Goal: Transaction & Acquisition: Book appointment/travel/reservation

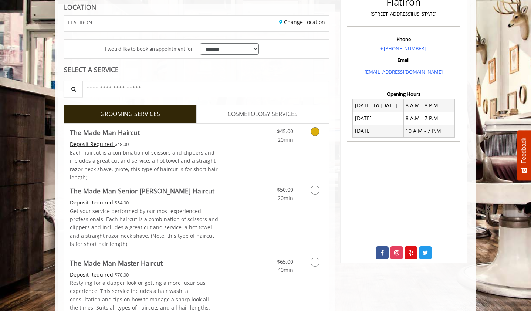
click at [314, 131] on icon "Grooming services" at bounding box center [315, 131] width 9 height 9
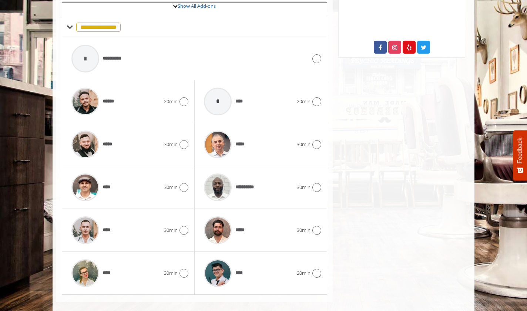
scroll to position [322, 0]
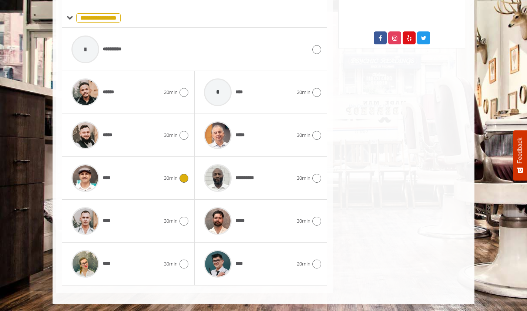
click at [187, 179] on icon at bounding box center [184, 178] width 9 height 9
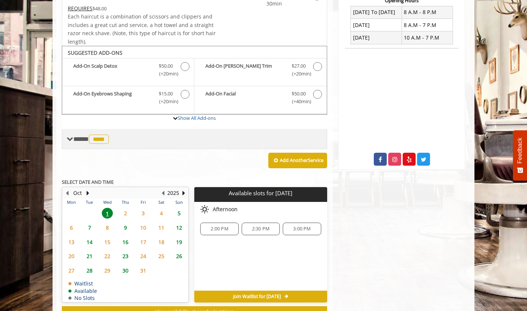
scroll to position [228, 0]
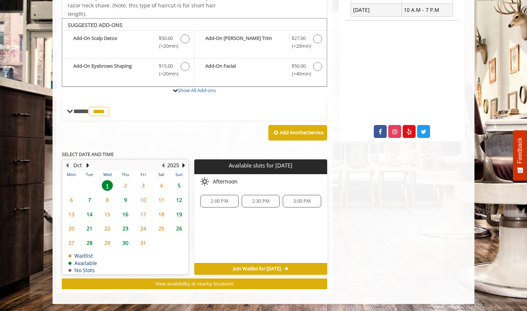
click at [226, 202] on span "2:00 PM" at bounding box center [219, 201] width 17 height 6
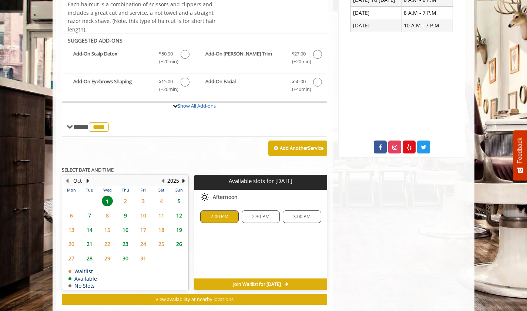
scroll to position [218, 0]
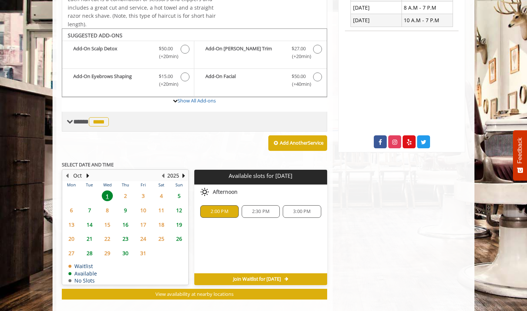
click at [71, 122] on span at bounding box center [70, 121] width 7 height 7
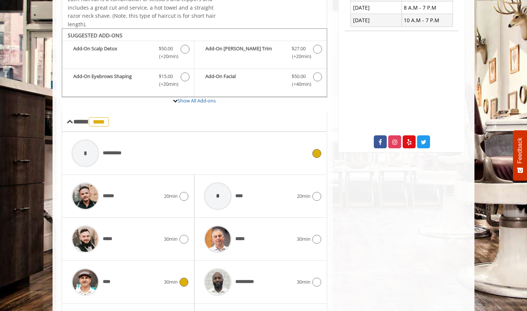
click at [315, 153] on icon at bounding box center [316, 153] width 9 height 9
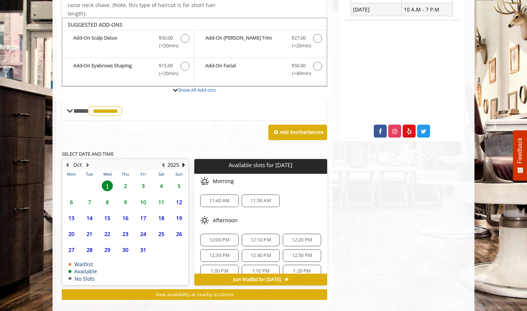
scroll to position [239, 0]
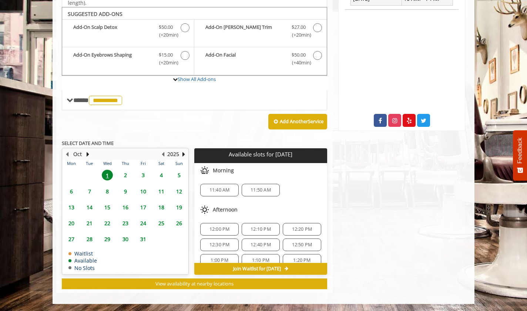
click at [255, 191] on span "11:50 AM" at bounding box center [261, 190] width 20 height 6
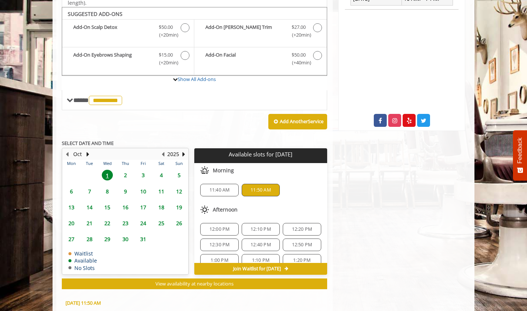
scroll to position [373, 0]
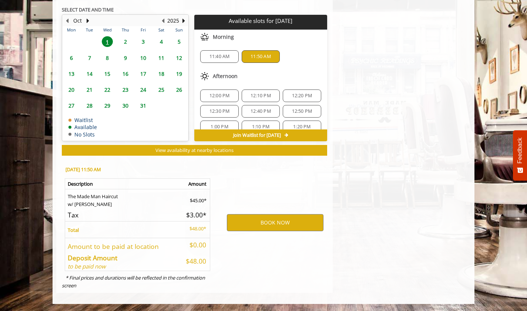
click at [124, 39] on span "2" at bounding box center [125, 41] width 11 height 11
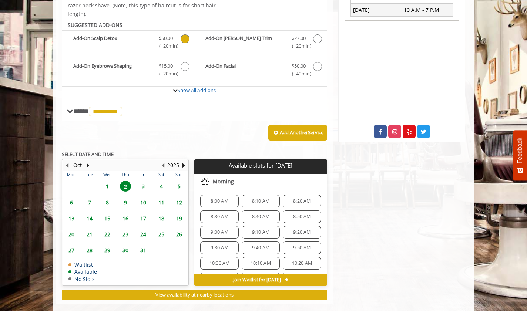
scroll to position [239, 0]
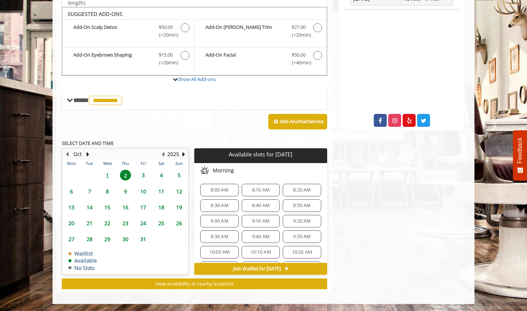
click at [107, 175] on span "1" at bounding box center [107, 175] width 11 height 11
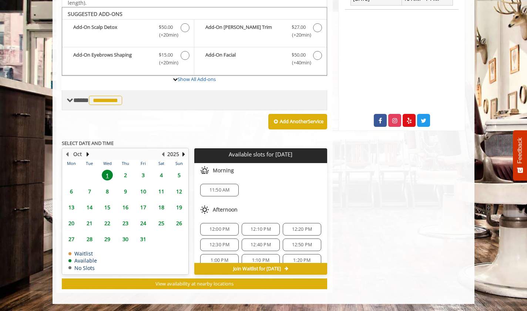
click at [109, 102] on span "**********" at bounding box center [105, 100] width 33 height 9
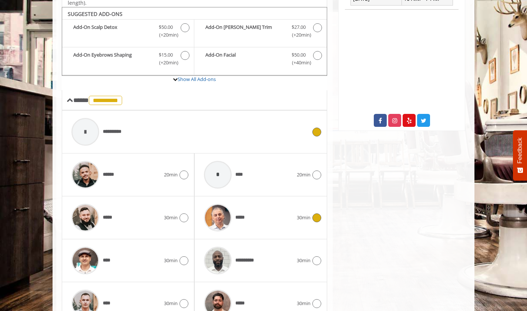
click at [317, 217] on icon at bounding box center [316, 218] width 9 height 9
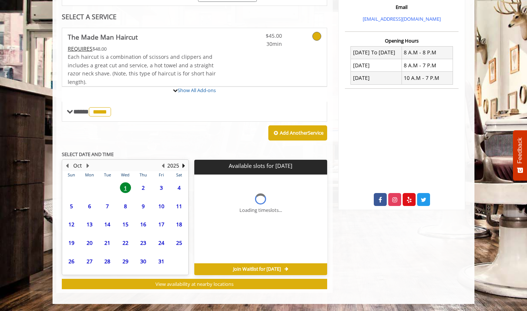
scroll to position [228, 0]
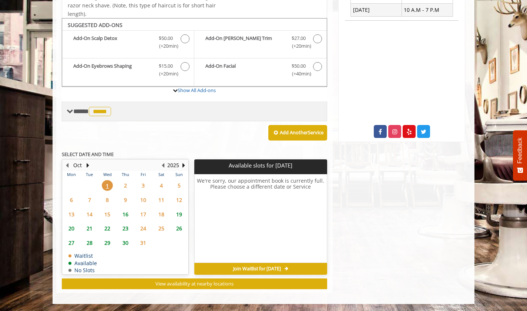
click at [108, 111] on span "*****" at bounding box center [100, 111] width 22 height 9
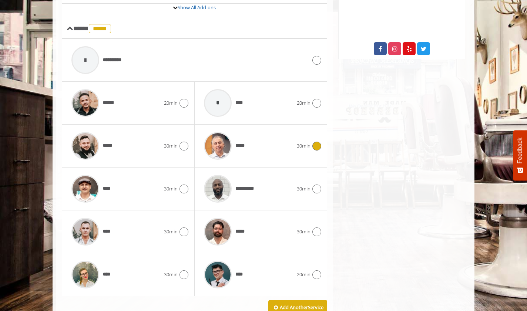
scroll to position [313, 0]
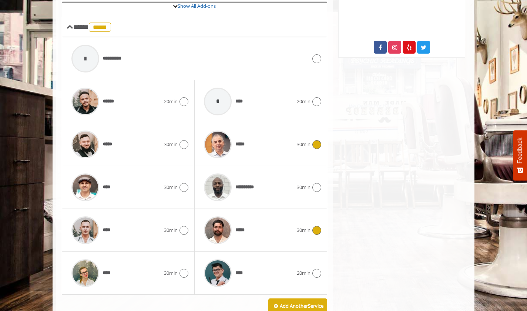
click at [319, 232] on icon at bounding box center [316, 230] width 9 height 9
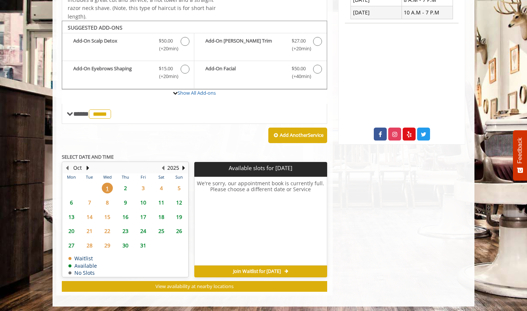
scroll to position [228, 0]
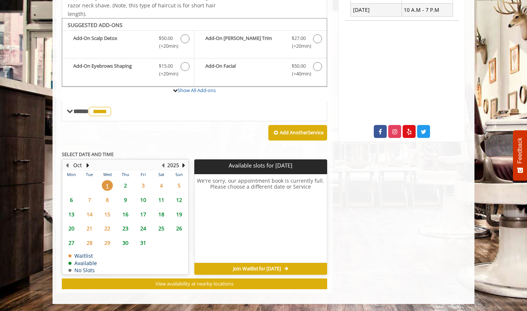
click at [111, 154] on b "SELECT DATE AND TIME" at bounding box center [88, 154] width 52 height 7
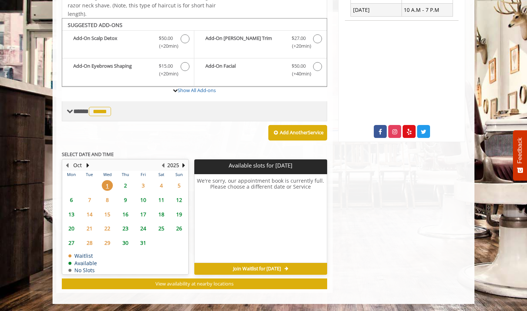
click at [107, 110] on span "*****" at bounding box center [100, 111] width 22 height 9
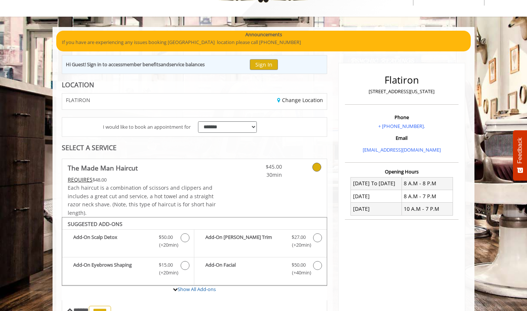
scroll to position [0, 0]
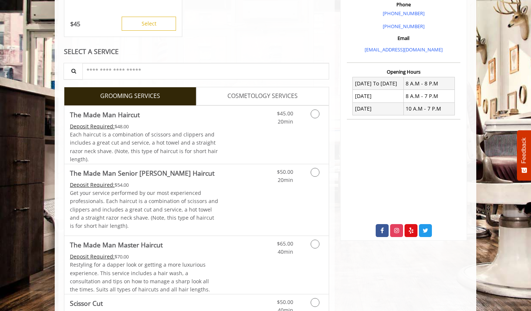
scroll to position [231, 0]
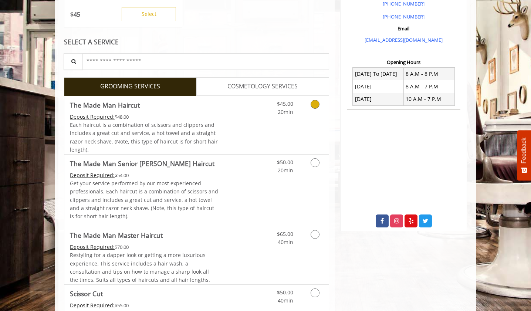
click at [318, 102] on icon "Grooming services" at bounding box center [315, 104] width 9 height 9
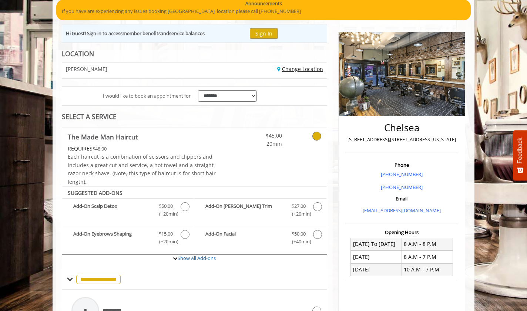
scroll to position [58, 0]
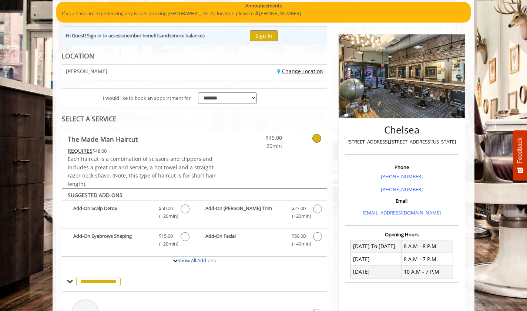
click at [303, 72] on link "Change Location" at bounding box center [300, 71] width 46 height 7
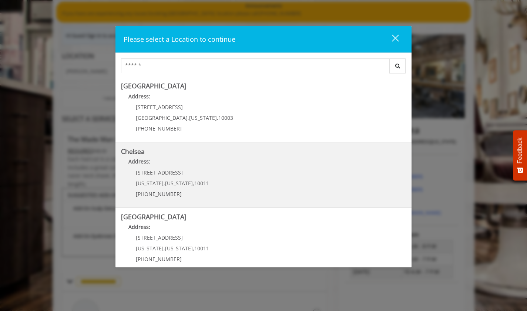
click at [218, 172] on link "Chelsea Address: [STREET_ADDRESS][US_STATE][US_STATE] (917) 639-3902" at bounding box center [263, 175] width 285 height 54
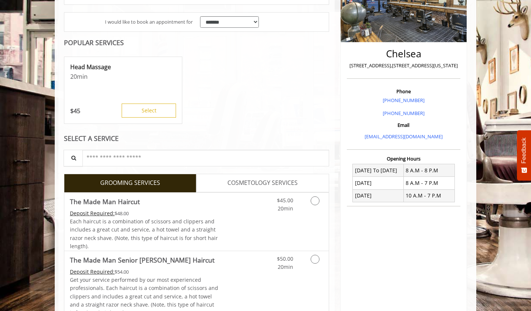
scroll to position [140, 0]
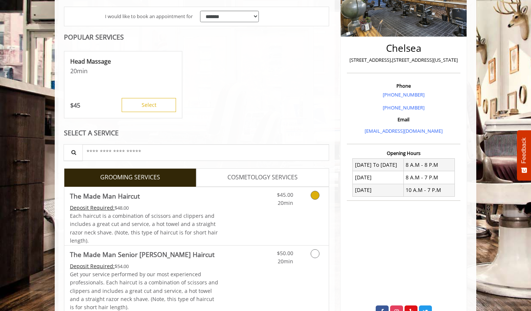
click at [316, 194] on icon "Grooming services" at bounding box center [315, 195] width 9 height 9
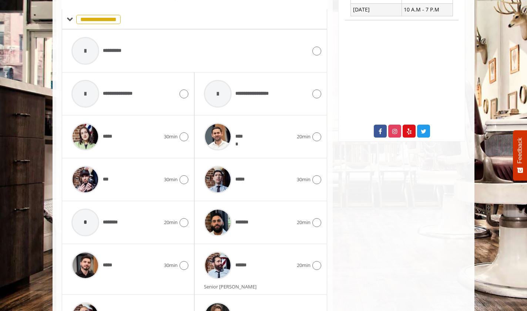
scroll to position [322, 0]
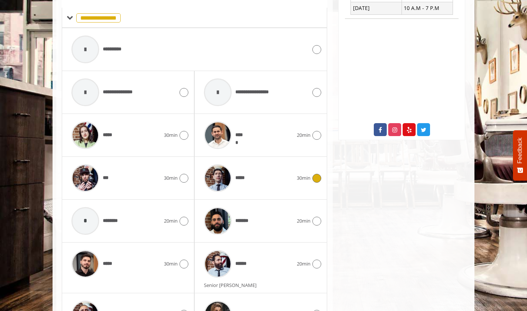
click at [319, 178] on icon at bounding box center [316, 178] width 9 height 9
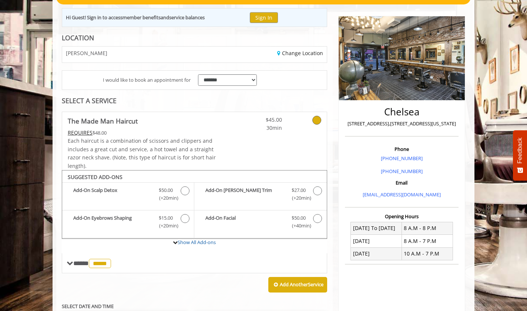
scroll to position [91, 0]
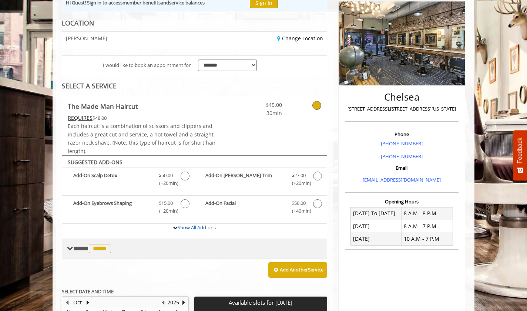
click at [111, 248] on span "*****" at bounding box center [100, 248] width 22 height 9
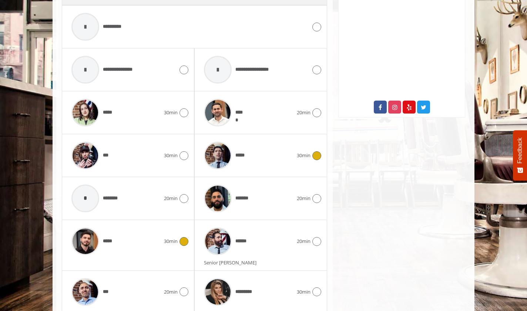
scroll to position [346, 0]
